Goal: Task Accomplishment & Management: Complete application form

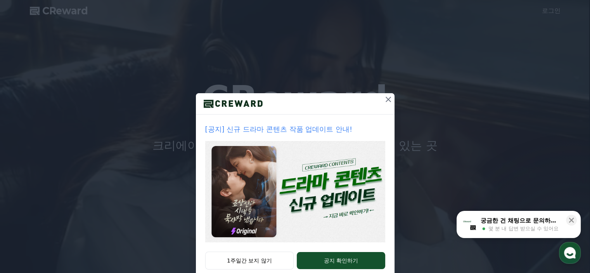
click at [385, 101] on icon at bounding box center [388, 99] width 9 height 9
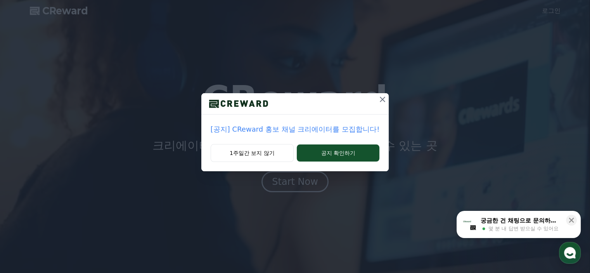
click at [385, 98] on icon at bounding box center [382, 99] width 9 height 9
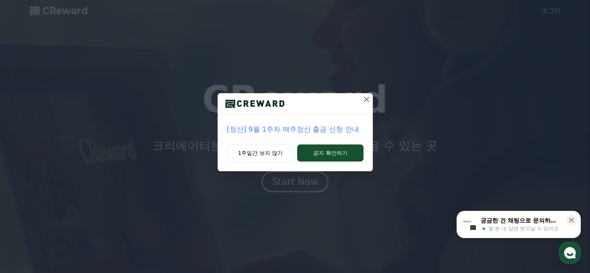
click at [361, 97] on button at bounding box center [367, 99] width 12 height 12
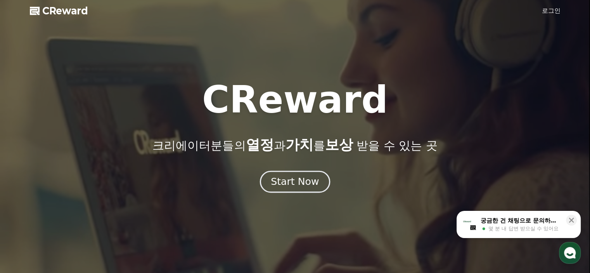
click at [305, 183] on div "Start Now" at bounding box center [295, 181] width 48 height 13
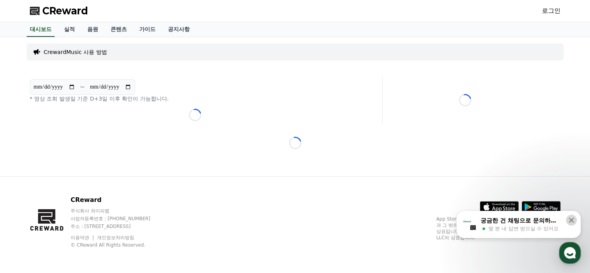
click at [572, 220] on icon at bounding box center [571, 220] width 5 height 5
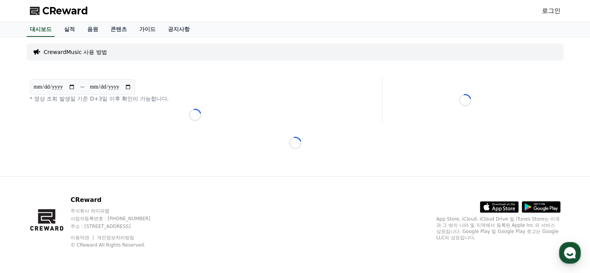
click at [547, 10] on link "로그인" at bounding box center [551, 10] width 19 height 9
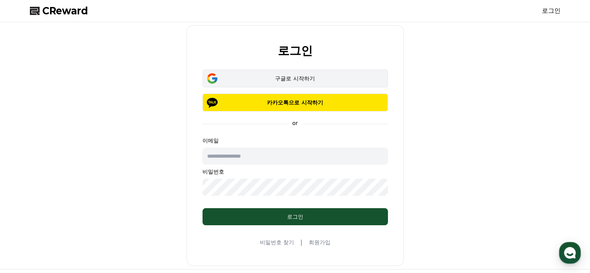
click at [285, 86] on button "구글로 시작하기" at bounding box center [296, 78] width 186 height 18
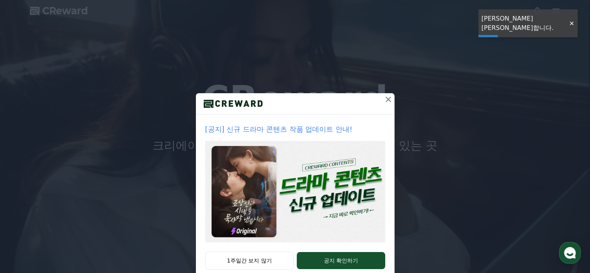
drag, startPoint x: 568, startPoint y: 21, endPoint x: 550, endPoint y: 28, distance: 19.5
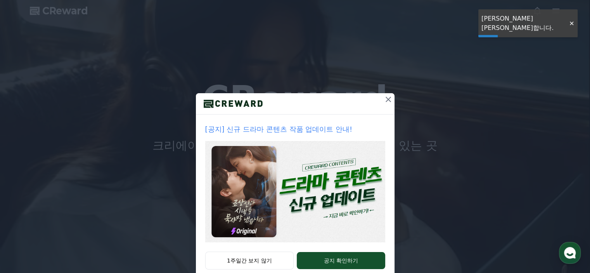
click at [568, 21] on div at bounding box center [572, 23] width 12 height 7
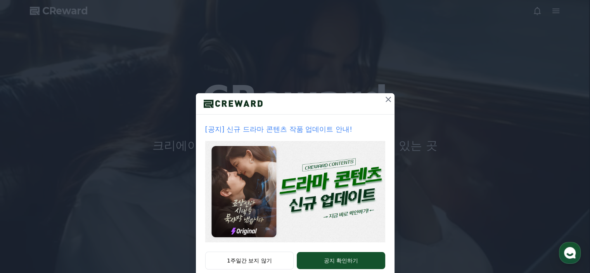
click at [247, 271] on div "1주일간 보지 않기 공지 확인하기" at bounding box center [295, 265] width 199 height 27
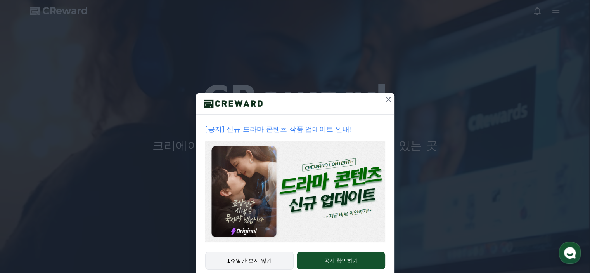
click at [253, 260] on button "1주일간 보지 않기" at bounding box center [249, 261] width 89 height 18
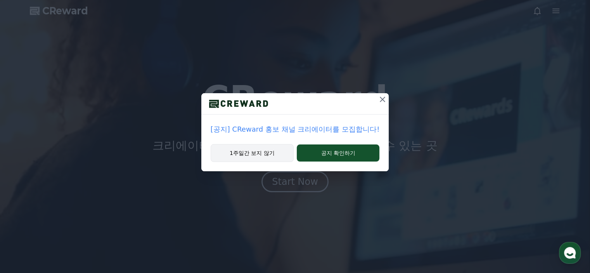
click at [251, 150] on button "1주일간 보지 않기" at bounding box center [252, 153] width 83 height 18
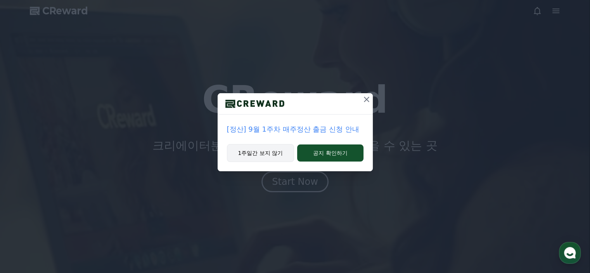
click at [255, 158] on button "1주일간 보지 않기" at bounding box center [261, 153] width 68 height 18
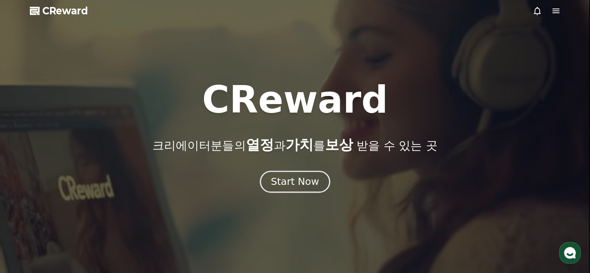
click at [293, 183] on div "Start Now" at bounding box center [295, 181] width 48 height 13
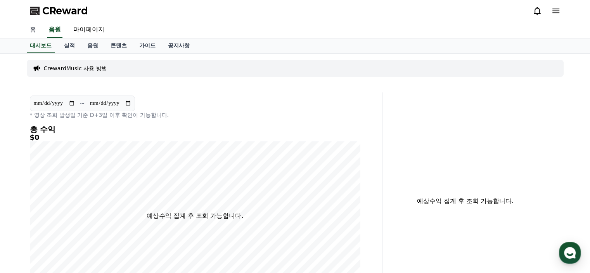
click at [31, 31] on link "홈" at bounding box center [33, 30] width 19 height 16
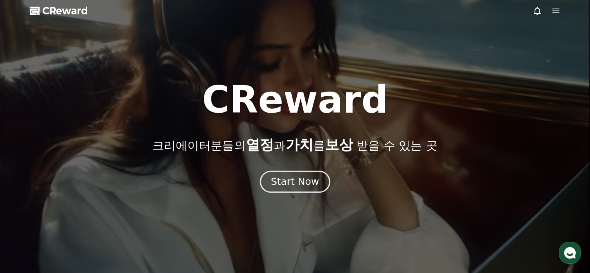
click at [288, 181] on div "Start Now" at bounding box center [295, 181] width 48 height 13
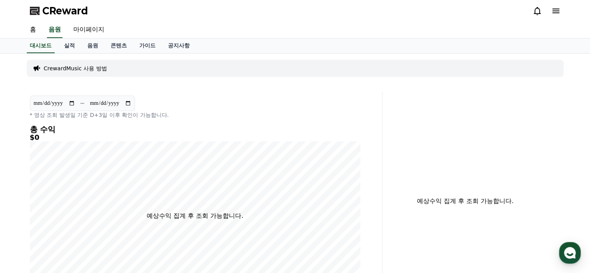
click at [557, 11] on icon at bounding box center [556, 11] width 7 height 5
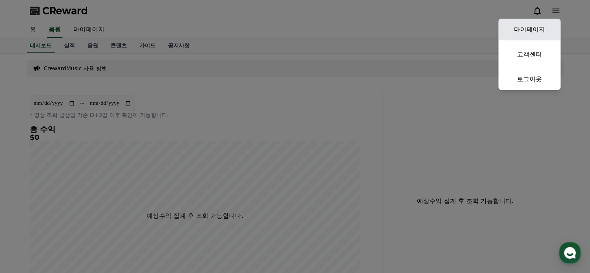
click at [533, 28] on link "마이페이지" at bounding box center [530, 30] width 62 height 22
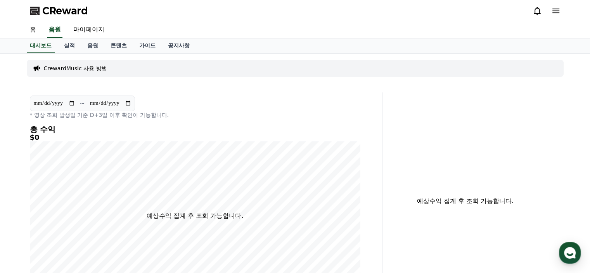
select select "**********"
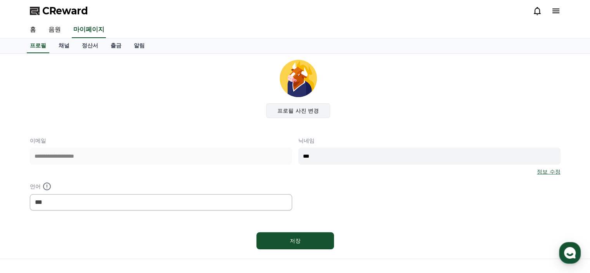
click at [298, 109] on label "프로필 사진 변경" at bounding box center [298, 110] width 64 height 15
click at [0, 0] on input "프로필 사진 변경" at bounding box center [0, 0] width 0 height 0
click at [58, 46] on link "채널" at bounding box center [63, 45] width 23 height 15
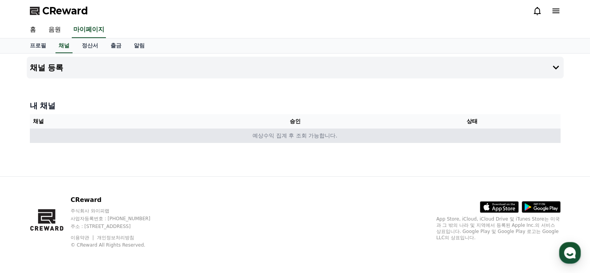
click at [270, 139] on td "예상수익 집계 후 조회 가능합니다." at bounding box center [295, 135] width 531 height 14
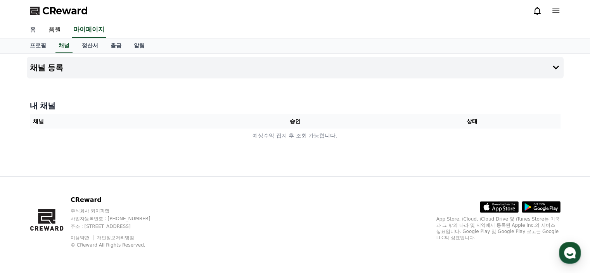
click at [35, 30] on link "홈" at bounding box center [33, 30] width 19 height 16
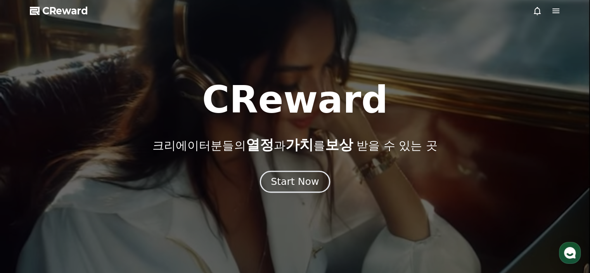
click at [292, 182] on div "Start Now" at bounding box center [295, 181] width 48 height 13
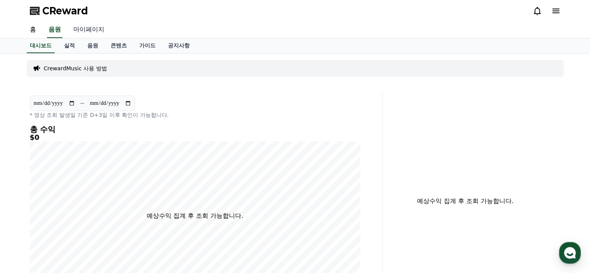
click at [85, 29] on link "마이페이지" at bounding box center [88, 30] width 43 height 16
select select "**********"
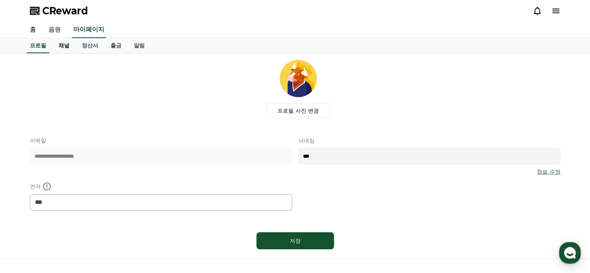
click at [60, 46] on link "채널" at bounding box center [63, 45] width 23 height 15
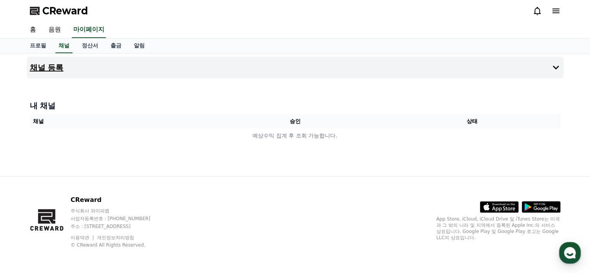
click at [492, 65] on button "채널 등록" at bounding box center [295, 68] width 537 height 22
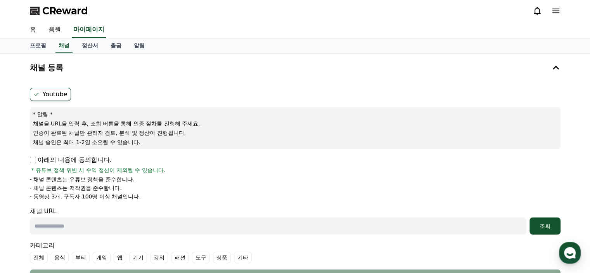
click at [54, 94] on label "Youtube" at bounding box center [50, 94] width 41 height 13
click at [36, 158] on p "아래의 내용에 동의합니다." at bounding box center [71, 159] width 82 height 9
click at [108, 225] on input "text" at bounding box center [278, 225] width 497 height 17
paste input "**********"
type input "**********"
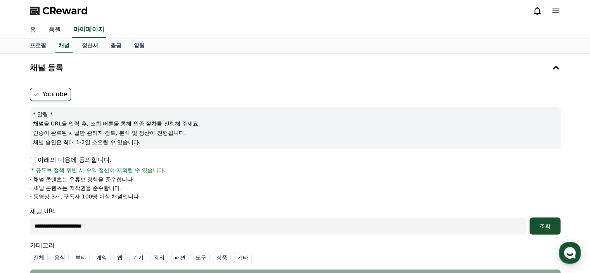
drag, startPoint x: 128, startPoint y: 226, endPoint x: 28, endPoint y: 214, distance: 101.2
click at [28, 214] on div "**********" at bounding box center [295, 187] width 537 height 205
paste input "**********"
type input "**********"
drag, startPoint x: 140, startPoint y: 226, endPoint x: 0, endPoint y: 205, distance: 141.4
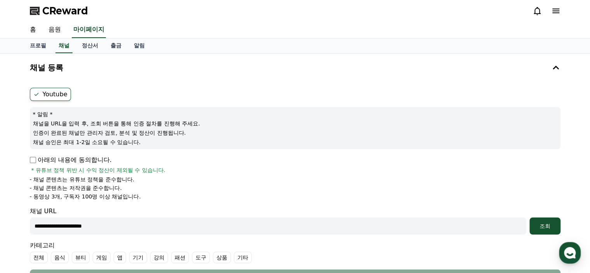
click at [0, 205] on div "**********" at bounding box center [295, 207] width 590 height 307
click at [90, 220] on input "text" at bounding box center [278, 225] width 497 height 17
paste input "**********"
type input "**********"
click at [554, 220] on button "조회" at bounding box center [545, 225] width 31 height 17
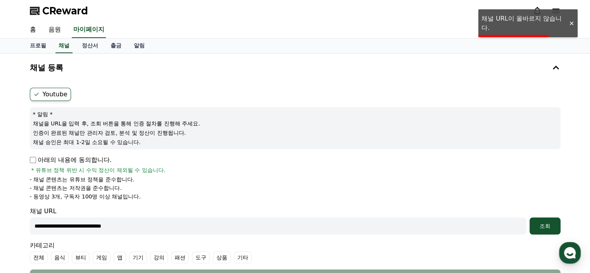
click at [572, 21] on div at bounding box center [572, 23] width 12 height 7
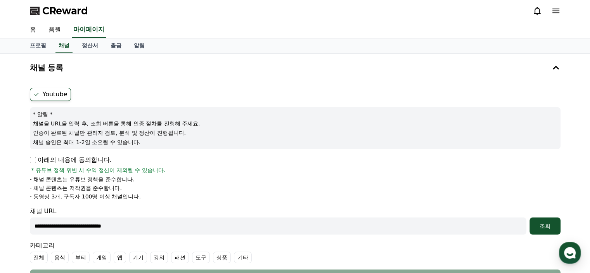
drag, startPoint x: 158, startPoint y: 221, endPoint x: 0, endPoint y: 208, distance: 158.5
click at [0, 208] on div "**********" at bounding box center [295, 207] width 590 height 307
click at [169, 226] on input "text" at bounding box center [278, 225] width 497 height 17
paste input "**********"
type input "**********"
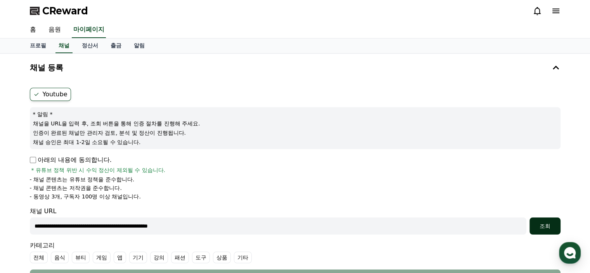
click at [543, 223] on div "조회" at bounding box center [545, 226] width 25 height 8
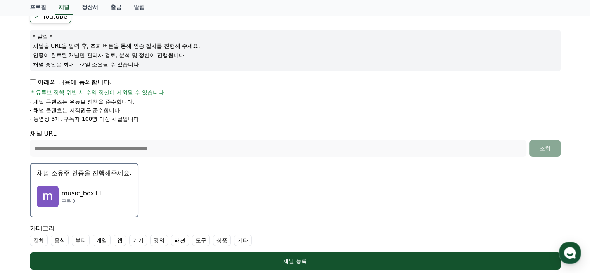
scroll to position [116, 0]
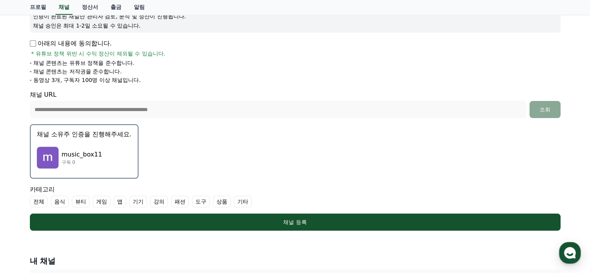
click at [49, 153] on img "button" at bounding box center [48, 158] width 22 height 22
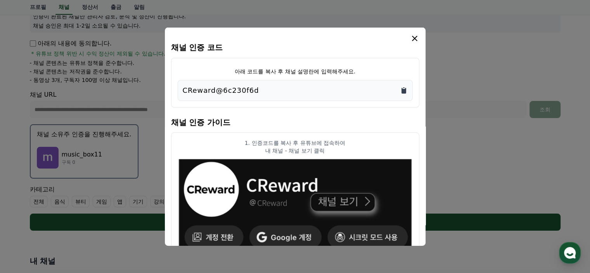
click at [403, 90] on icon "Copy to clipboard" at bounding box center [404, 90] width 5 height 6
drag, startPoint x: 238, startPoint y: 70, endPoint x: 346, endPoint y: 69, distance: 107.9
click at [346, 69] on p "아래 코드를 복사 후 채널 설명란에 입력해주세요." at bounding box center [295, 71] width 121 height 8
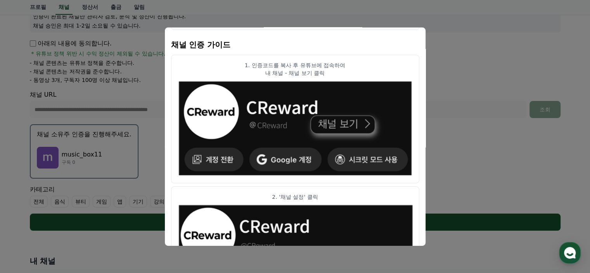
scroll to position [0, 0]
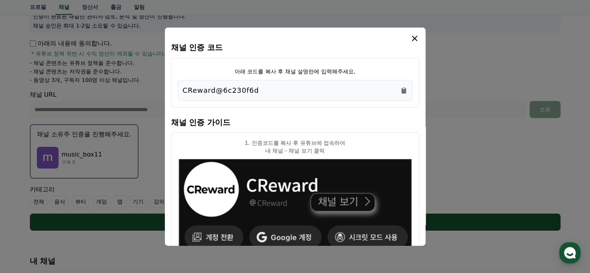
drag, startPoint x: 248, startPoint y: 139, endPoint x: 344, endPoint y: 149, distance: 96.4
click at [344, 149] on div "1. 인증코드를 복사 후 유튜브에 접속하여 내 채널 - 채널 보기 클릭" at bounding box center [295, 147] width 235 height 16
click at [344, 149] on p "내 채널 - 채널 보기 클릭" at bounding box center [295, 150] width 235 height 8
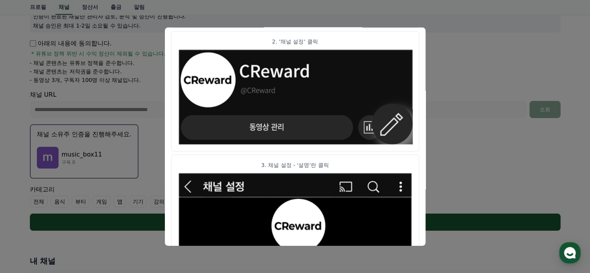
scroll to position [39, 0]
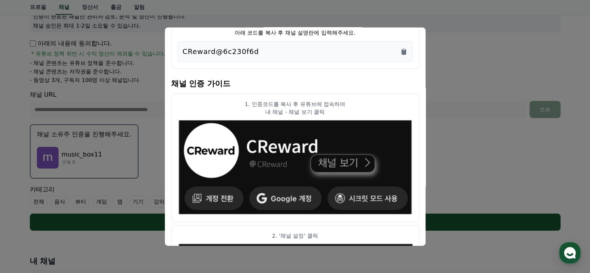
drag, startPoint x: 253, startPoint y: 99, endPoint x: 339, endPoint y: 108, distance: 86.3
click at [339, 108] on div "1. 인증코드를 복사 후 유튜브에 접속하여 내 채널 - 채널 보기 클릭" at bounding box center [295, 108] width 235 height 16
click at [339, 109] on p "내 채널 - 채널 보기 클릭" at bounding box center [295, 112] width 235 height 8
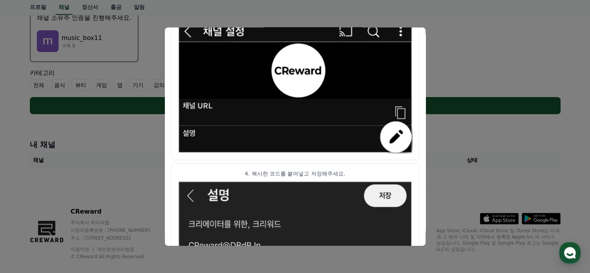
scroll to position [349, 0]
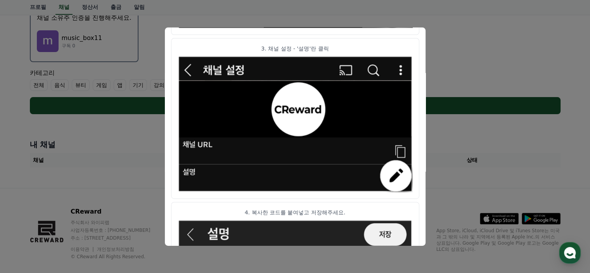
click at [460, 42] on button "close modal" at bounding box center [295, 136] width 590 height 273
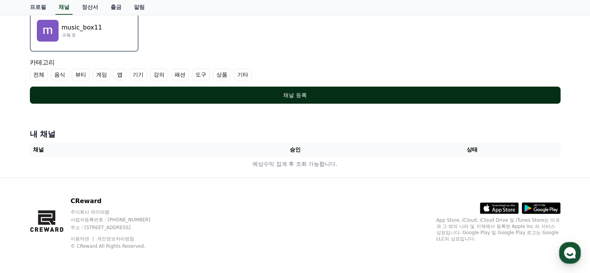
scroll to position [49, 0]
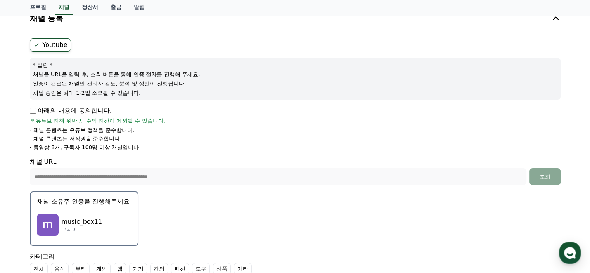
click at [67, 223] on p "music_box11" at bounding box center [82, 221] width 41 height 9
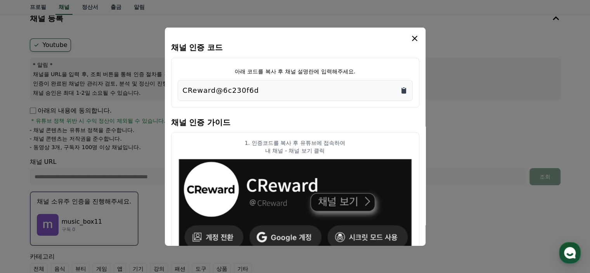
click at [404, 89] on icon "Copy to clipboard" at bounding box center [404, 90] width 5 height 6
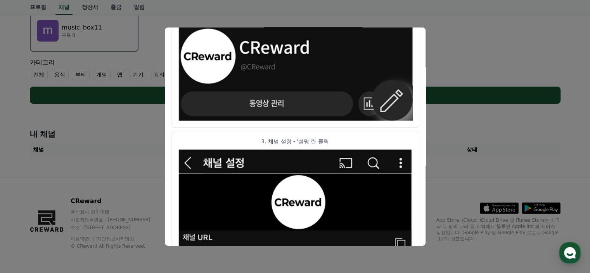
scroll to position [0, 0]
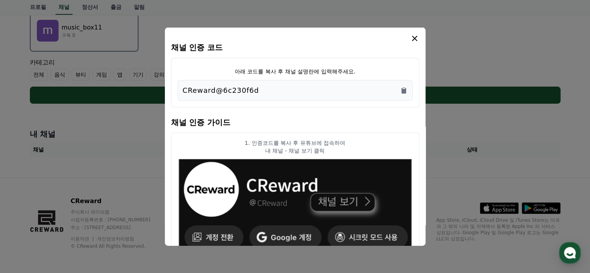
click at [412, 37] on icon "modal" at bounding box center [414, 37] width 9 height 9
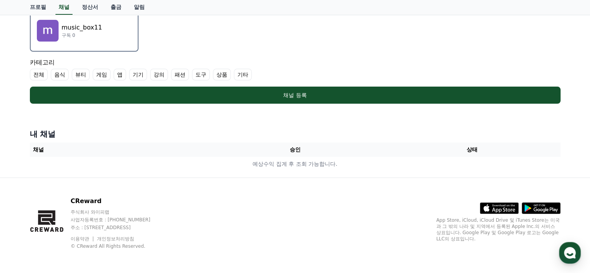
scroll to position [166, 0]
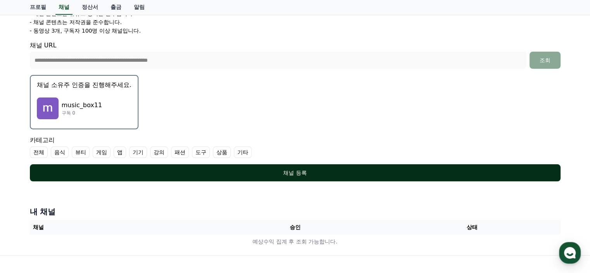
click at [311, 176] on button "채널 등록" at bounding box center [295, 172] width 531 height 17
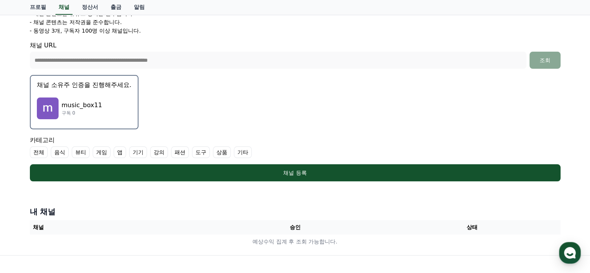
click at [39, 153] on label "전체" at bounding box center [39, 152] width 18 height 12
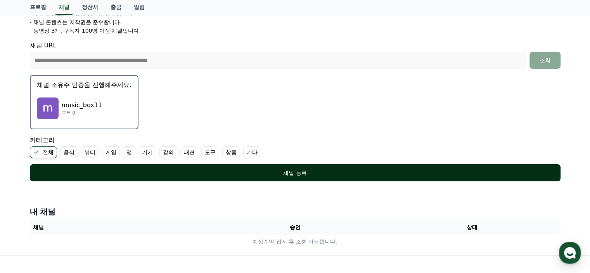
click at [248, 171] on div "채널 등록" at bounding box center [295, 173] width 500 height 8
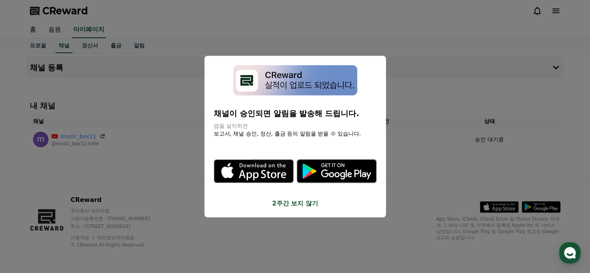
drag, startPoint x: 217, startPoint y: 112, endPoint x: 331, endPoint y: 132, distance: 115.8
click at [331, 132] on div "채널이 승인되면 알림을 발송해 드립니다. 앱을 설치하면 보고서, 채널 승인, 정산, 출금 등의 알림을 받을 수 있습니다. .st0 { fill…" at bounding box center [295, 136] width 163 height 143
click at [343, 143] on icon ".st0 { fill: #a6a6a6; } .st1 { stroke: #ffffff; stroke-width: 0.2; stroke-miter…" at bounding box center [337, 171] width 80 height 80
click at [405, 136] on button "close modal" at bounding box center [295, 136] width 590 height 273
